Goal: Information Seeking & Learning: Learn about a topic

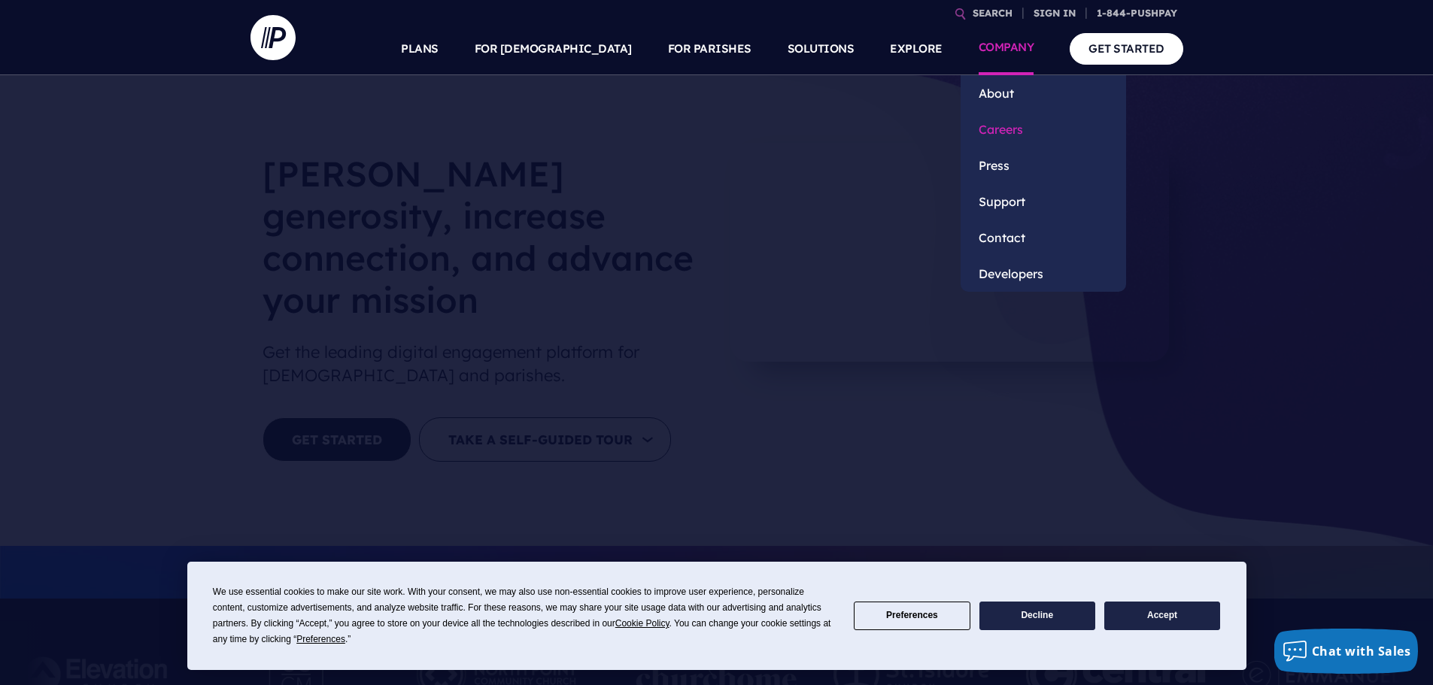
click at [986, 126] on link "Careers" at bounding box center [1044, 129] width 166 height 36
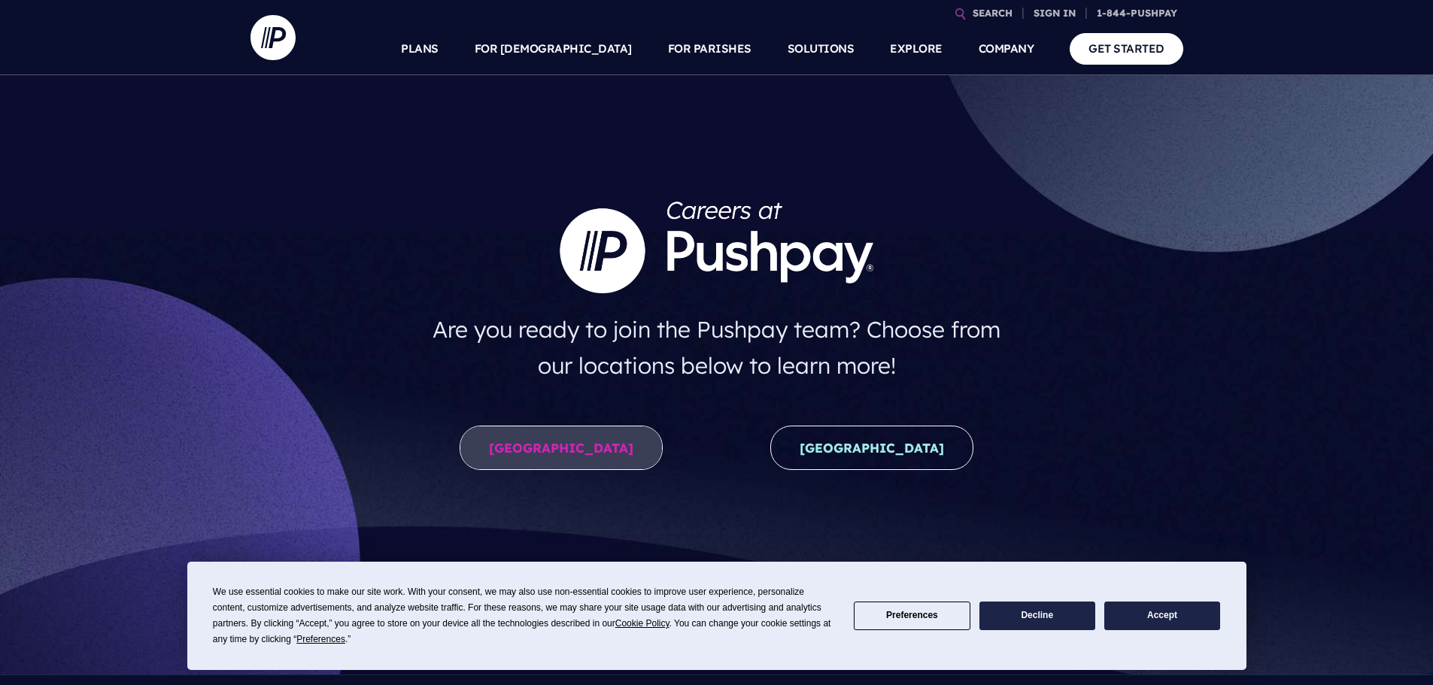
click at [567, 442] on link "United States" at bounding box center [561, 448] width 203 height 44
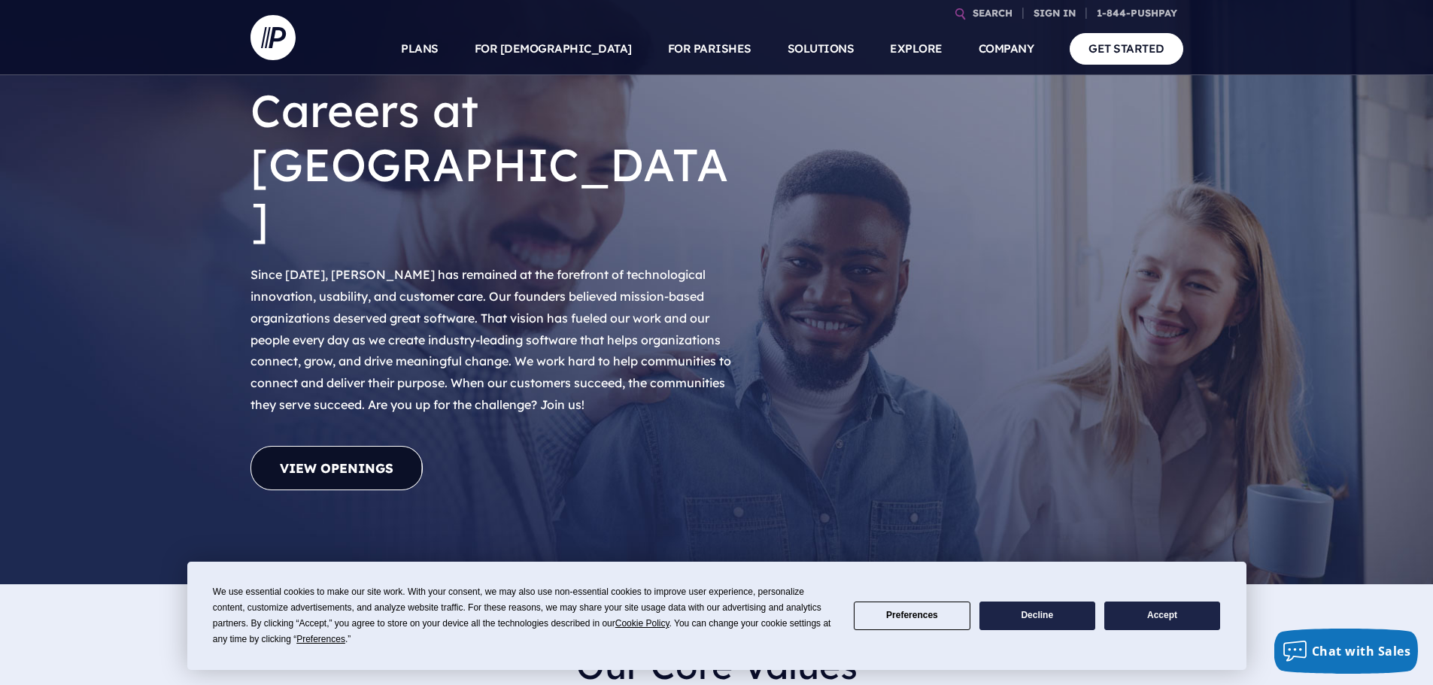
click at [352, 446] on link "View Openings" at bounding box center [337, 468] width 172 height 44
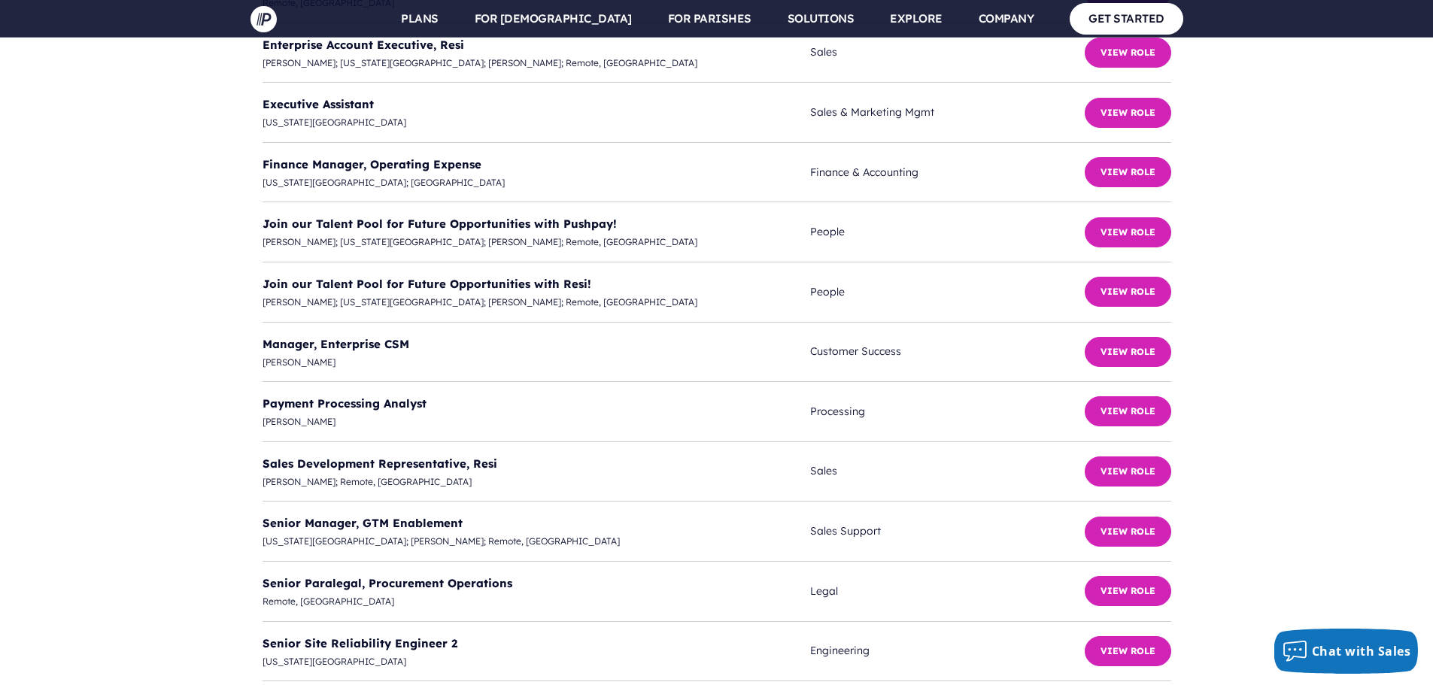
scroll to position [4184, 0]
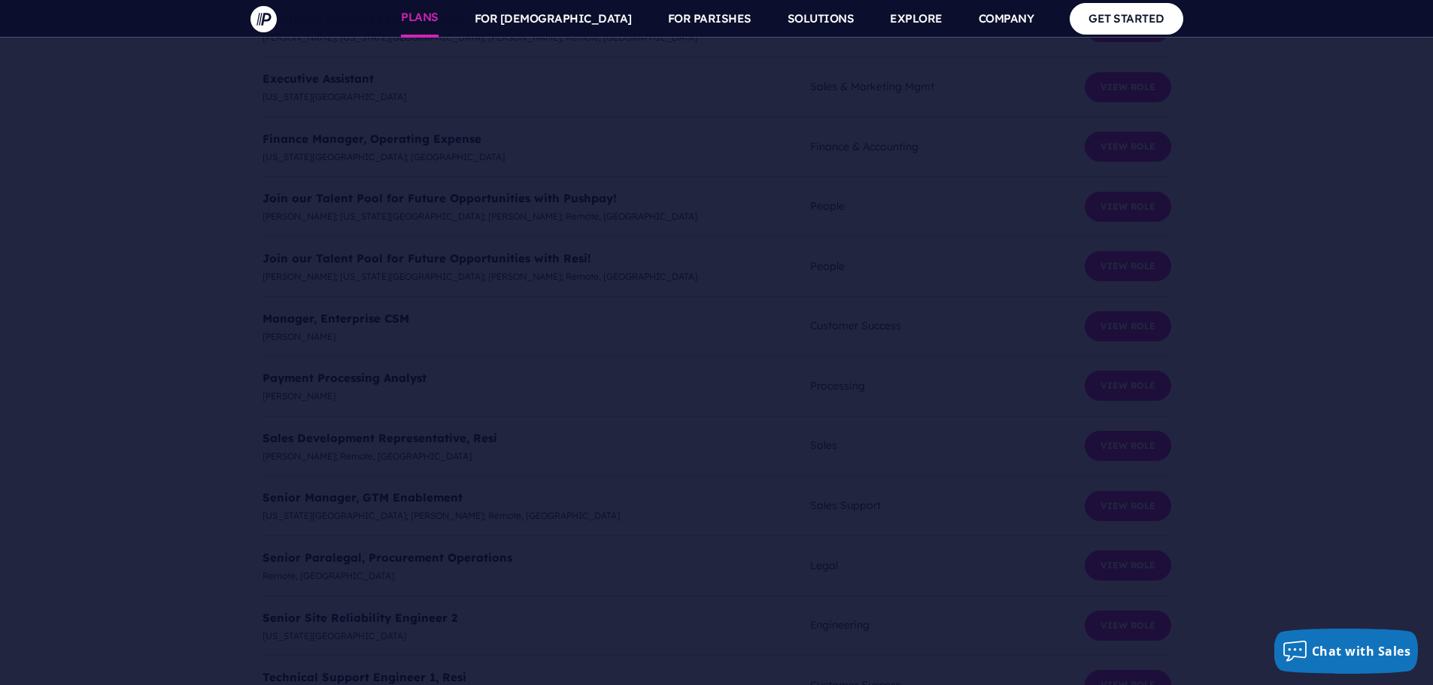
click at [439, 18] on link "PLANS" at bounding box center [420, 19] width 38 height 38
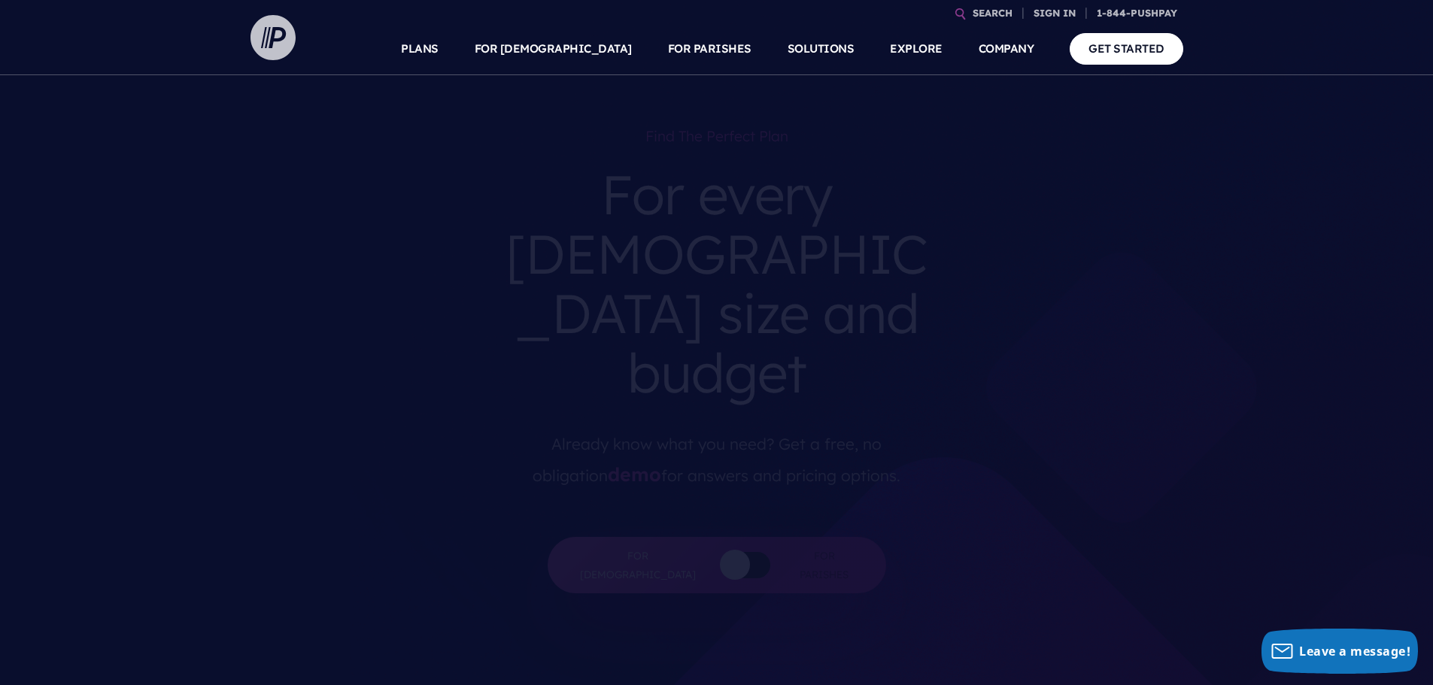
click at [287, 44] on img at bounding box center [273, 37] width 45 height 45
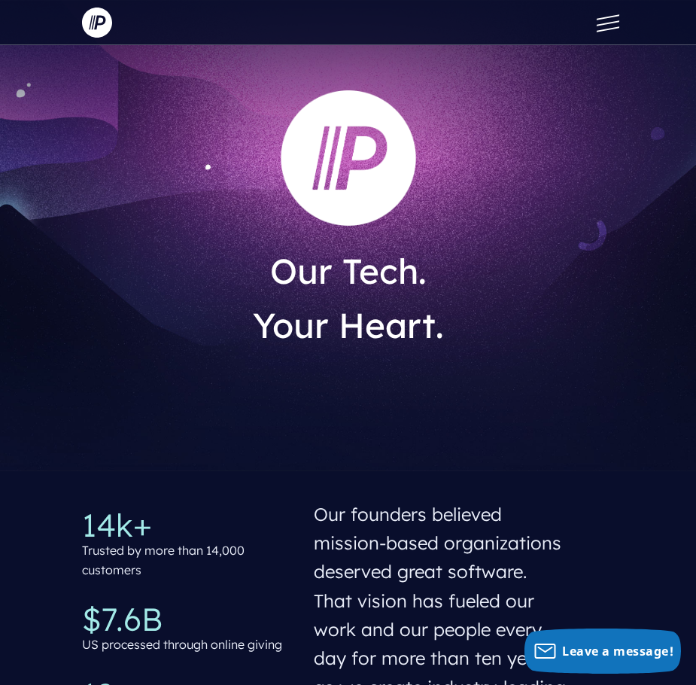
click at [598, 22] on button at bounding box center [604, 22] width 45 height 45
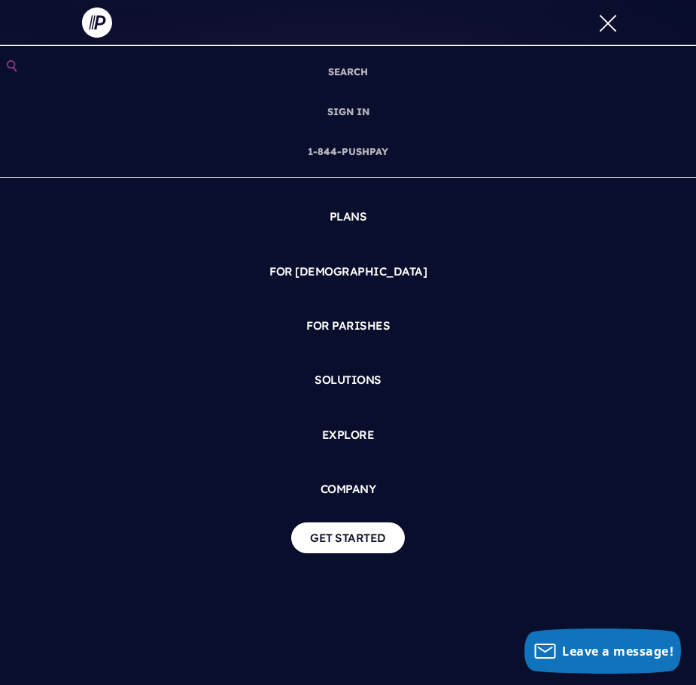
click at [619, 20] on button at bounding box center [604, 22] width 45 height 45
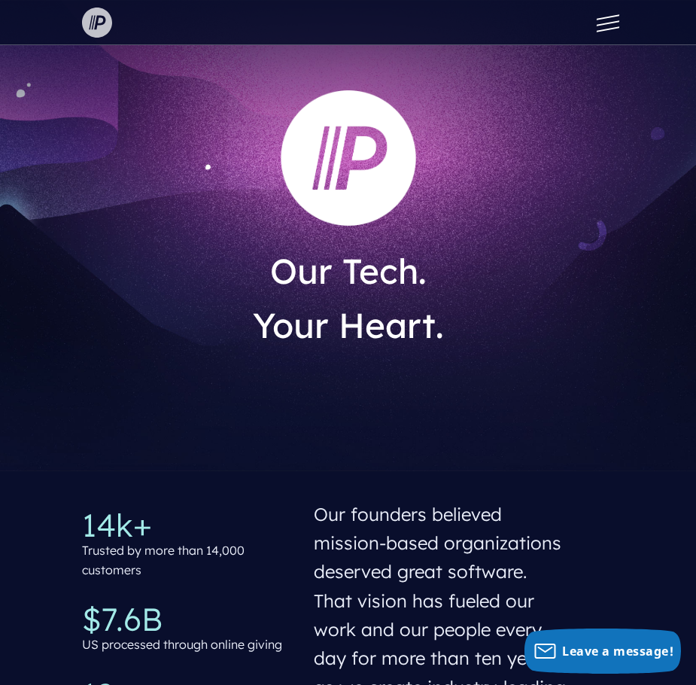
click at [96, 17] on img at bounding box center [97, 23] width 30 height 30
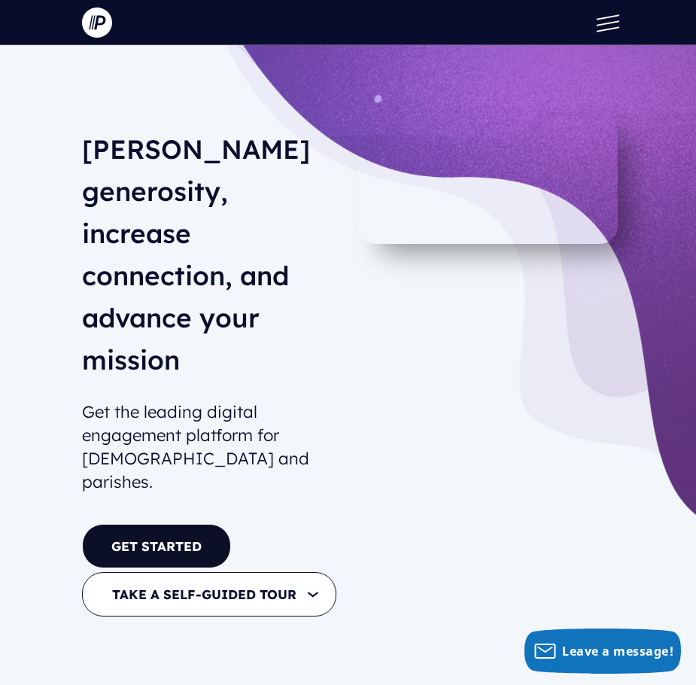
click at [603, 22] on button at bounding box center [604, 22] width 45 height 45
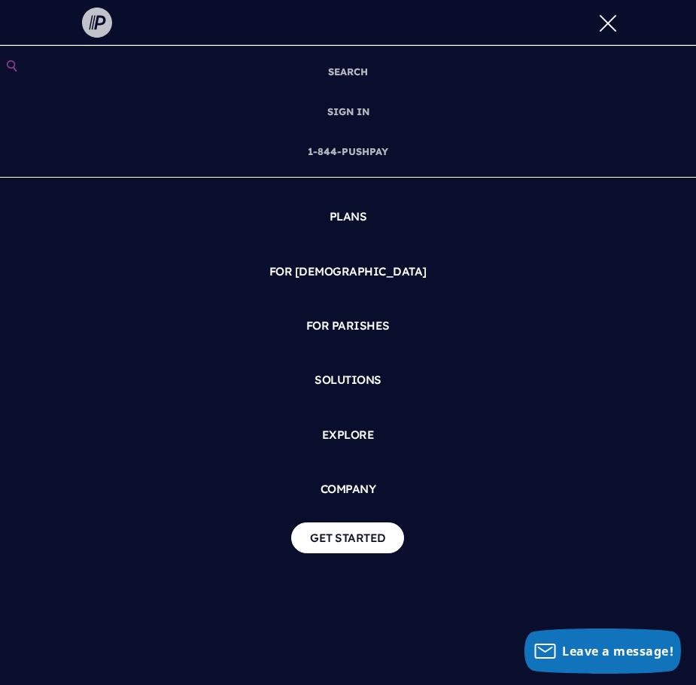
click at [84, 25] on img at bounding box center [97, 23] width 30 height 30
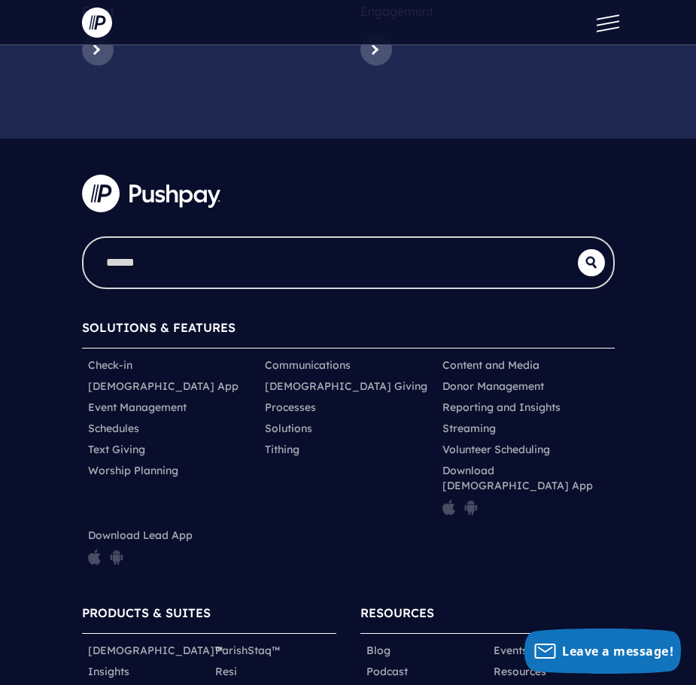
scroll to position [7629, 0]
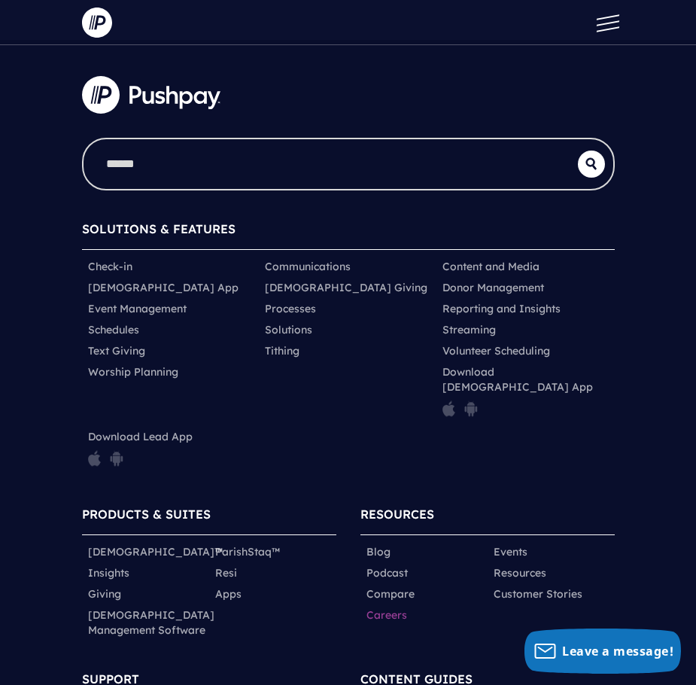
click at [395, 607] on link "Careers" at bounding box center [386, 614] width 41 height 15
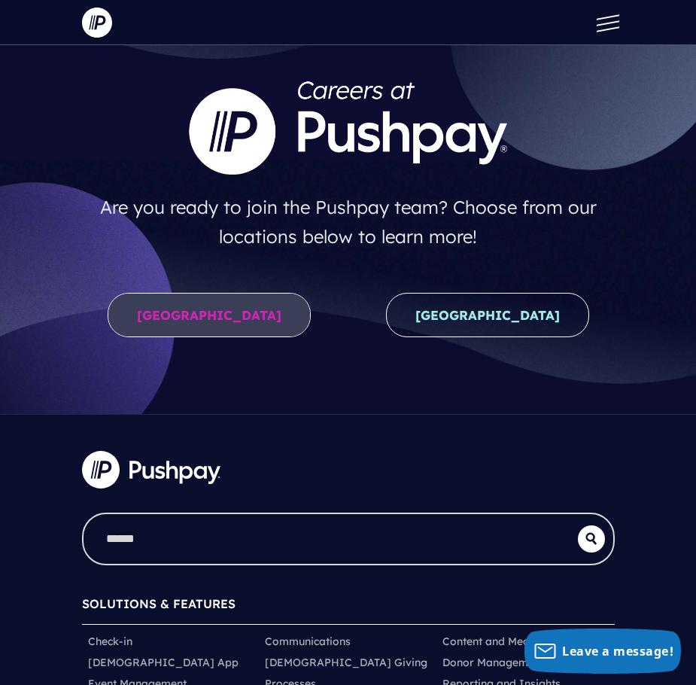
click at [207, 309] on link "[GEOGRAPHIC_DATA]" at bounding box center [209, 315] width 203 height 44
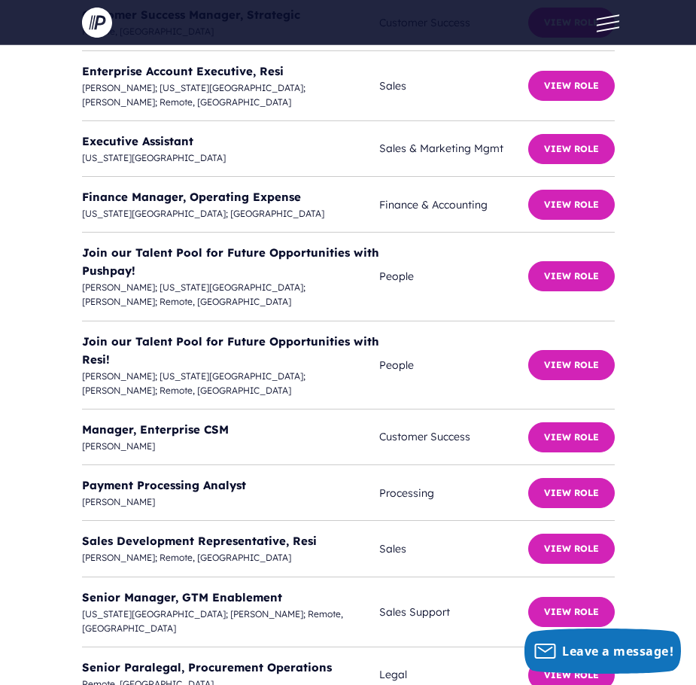
scroll to position [5719, 0]
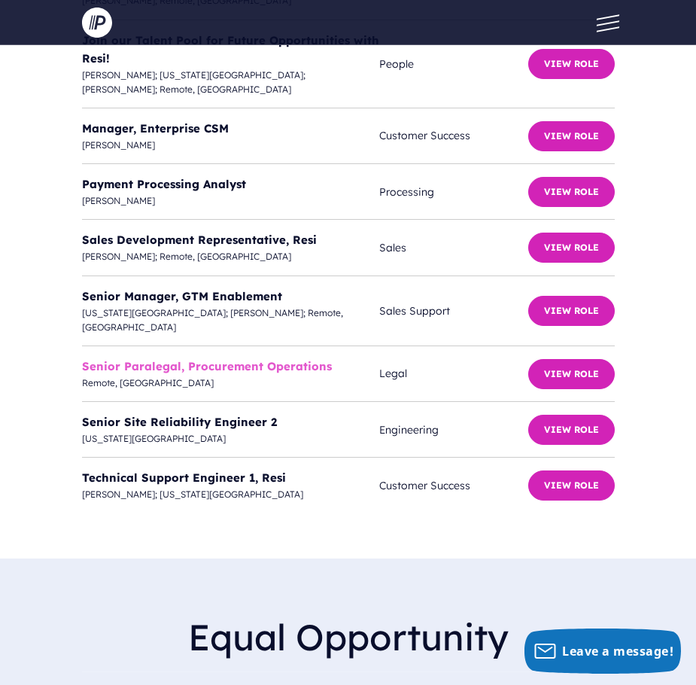
click at [135, 359] on link "Senior Paralegal, Procurement Operations" at bounding box center [207, 366] width 250 height 14
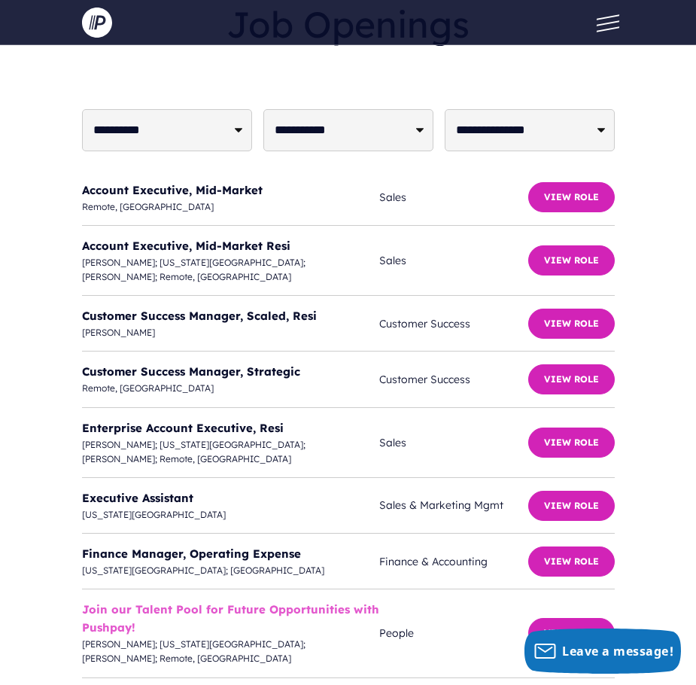
scroll to position [5041, 0]
